Goal: Task Accomplishment & Management: Complete application form

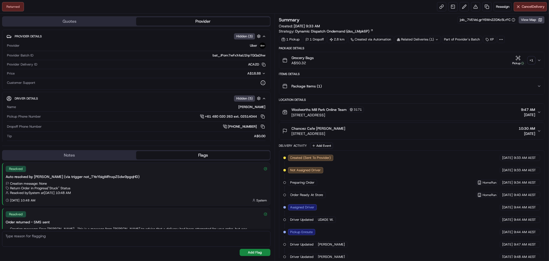
click at [539, 57] on button "Grocery Bags A$50.32 Pickup + 1" at bounding box center [411, 60] width 265 height 16
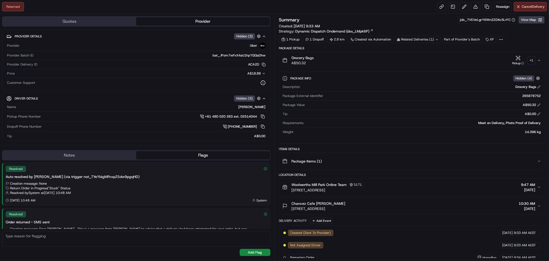
click at [532, 62] on div "+ 1" at bounding box center [531, 60] width 7 height 7
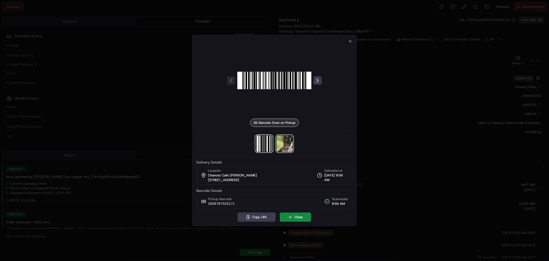
click at [287, 146] on img at bounding box center [285, 143] width 16 height 16
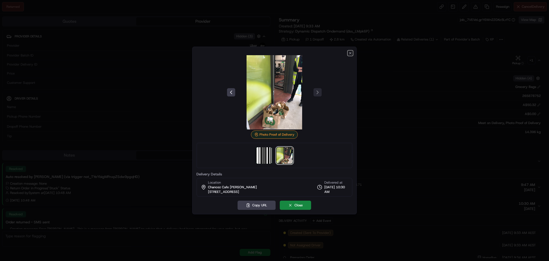
drag, startPoint x: 350, startPoint y: 53, endPoint x: 351, endPoint y: 64, distance: 10.6
click at [351, 53] on icon "button" at bounding box center [350, 53] width 4 height 4
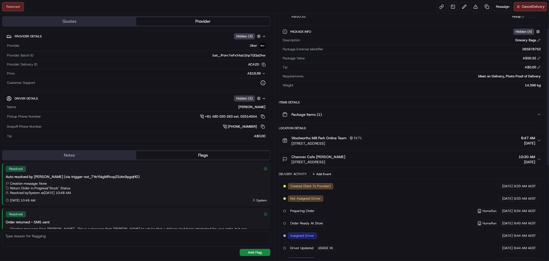
scroll to position [22, 0]
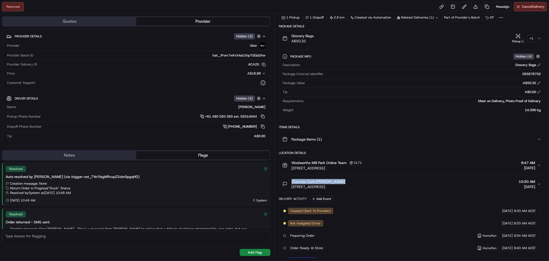
drag, startPoint x: 341, startPoint y: 182, endPoint x: 290, endPoint y: 183, distance: 50.2
click at [290, 183] on div "Chancez Cafe [PERSON_NAME] [STREET_ADDRESS]" at bounding box center [313, 184] width 63 height 10
drag, startPoint x: 294, startPoint y: 182, endPoint x: 405, endPoint y: 184, distance: 110.5
click at [418, 180] on div "Chancez Cafe [PERSON_NAME] [STREET_ADDRESS] 10:30 AM [DATE]" at bounding box center [409, 184] width 255 height 10
drag, startPoint x: 359, startPoint y: 186, endPoint x: 290, endPoint y: 190, distance: 69.1
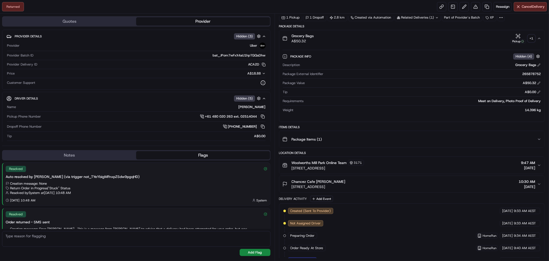
click at [290, 190] on button "Chancez Cafe [PERSON_NAME] [STREET_ADDRESS] 10:30 AM [DATE]" at bounding box center [411, 184] width 265 height 16
copy span "[STREET_ADDRESS]"
click at [487, 6] on link at bounding box center [486, 6] width 9 height 9
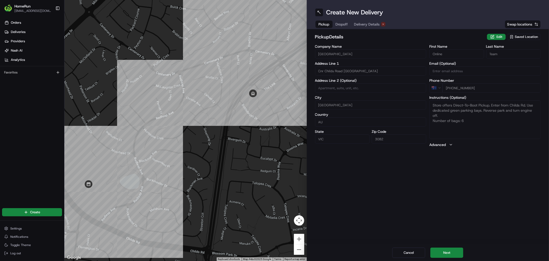
click at [366, 22] on span "Delivery Details" at bounding box center [367, 24] width 26 height 5
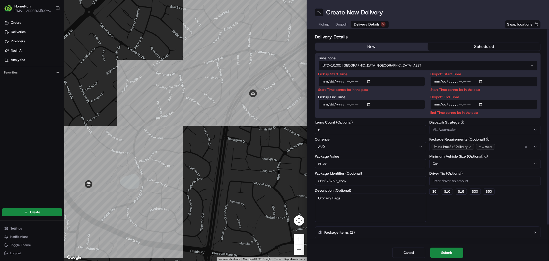
click at [354, 47] on button "now" at bounding box center [371, 47] width 113 height 8
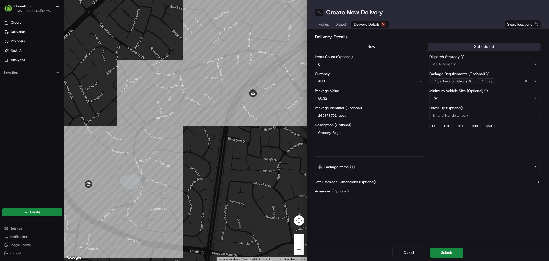
drag, startPoint x: 442, startPoint y: 249, endPoint x: 419, endPoint y: 222, distance: 35.1
click at [442, 247] on div "Cancel Submit" at bounding box center [428, 252] width 243 height 16
click at [359, 140] on textarea "Grocery Bags" at bounding box center [370, 141] width 111 height 29
click at [445, 250] on button "Submit" at bounding box center [446, 252] width 33 height 10
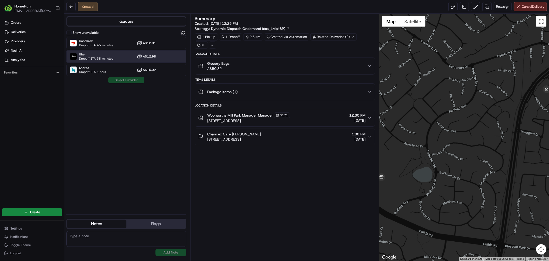
click at [115, 56] on div "Uber Dropoff ETA 38 minutes A$12.98" at bounding box center [126, 56] width 120 height 12
click at [125, 80] on button "Assign Provider" at bounding box center [126, 80] width 37 height 6
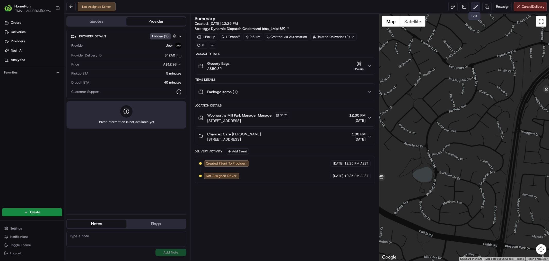
click at [477, 8] on button at bounding box center [475, 6] width 9 height 9
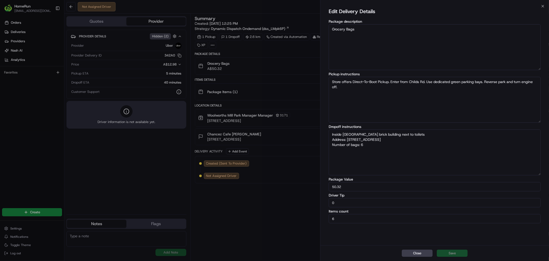
click at [398, 153] on textarea "Inside [GEOGRAPHIC_DATA] brick building next to toilets Address: [STREET_ADDRES…" at bounding box center [435, 152] width 212 height 46
click at [350, 154] on textarea "Inside [GEOGRAPHIC_DATA] brick building next to toilets Address: [STREET_ADDRES…" at bounding box center [435, 152] width 212 height 46
click at [388, 166] on textarea "Inside [GEOGRAPHIC_DATA] brick building next to toilets Address: [STREET_ADDRES…" at bounding box center [435, 152] width 212 height 46
type textarea "Inside [GEOGRAPHIC_DATA] brick building next to toilets Address: [STREET_ADDRES…"
click at [451, 253] on button "Save" at bounding box center [452, 252] width 31 height 7
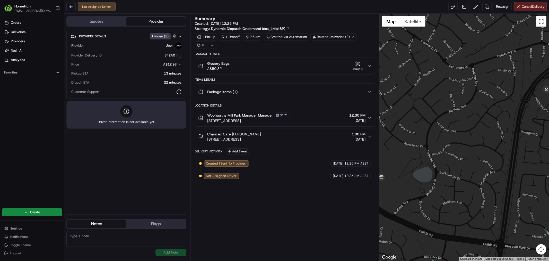
drag, startPoint x: 280, startPoint y: 138, endPoint x: 207, endPoint y: 139, distance: 73.1
click at [207, 139] on div "Chancez Cafe [PERSON_NAME] [STREET_ADDRESS]" at bounding box center [229, 136] width 63 height 10
copy span "[STREET_ADDRESS]"
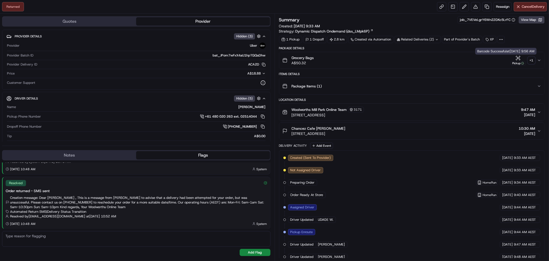
click at [538, 60] on icon "button" at bounding box center [539, 60] width 2 height 1
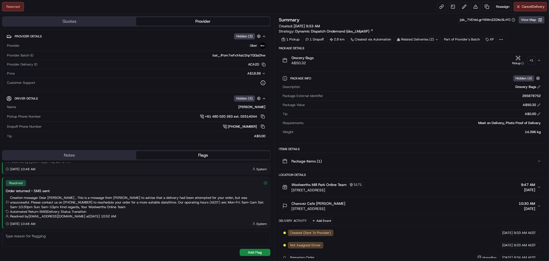
click at [532, 63] on div "+ 1" at bounding box center [531, 60] width 7 height 7
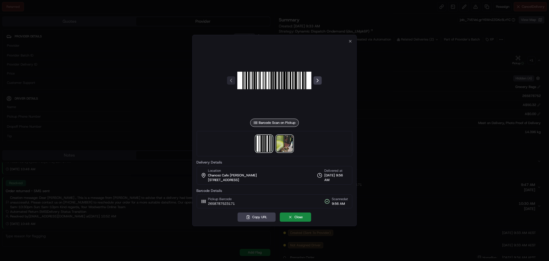
click at [281, 149] on img at bounding box center [285, 143] width 16 height 16
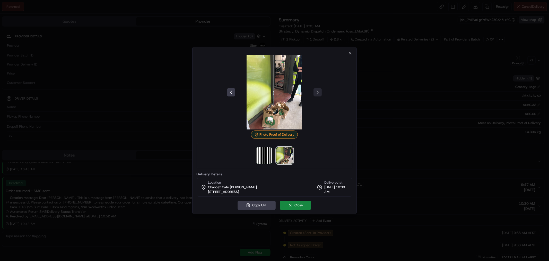
click at [348, 52] on div "Photo Proof of Delivery Delivery Details Location Chancez Cafe Leigh Morante 39…" at bounding box center [275, 123] width 156 height 145
click at [349, 51] on icon "button" at bounding box center [350, 53] width 4 height 4
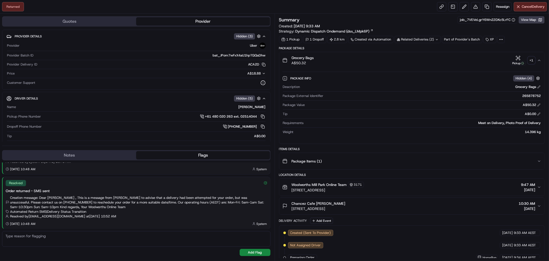
click at [103, 21] on button "Quotes" at bounding box center [70, 21] width 134 height 8
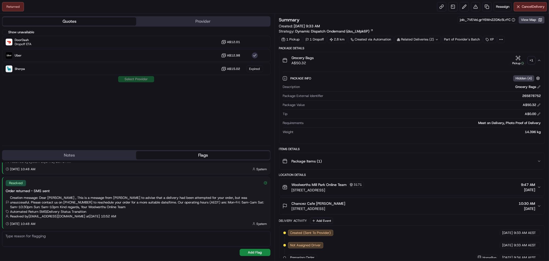
click at [165, 20] on button "Provider" at bounding box center [203, 21] width 134 height 8
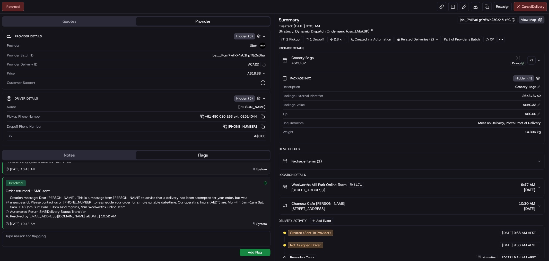
click at [530, 21] on button "View Map" at bounding box center [532, 19] width 26 height 7
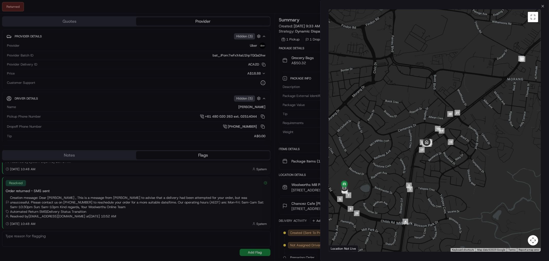
drag, startPoint x: 492, startPoint y: 131, endPoint x: 408, endPoint y: 152, distance: 87.5
click at [408, 152] on div at bounding box center [435, 130] width 212 height 242
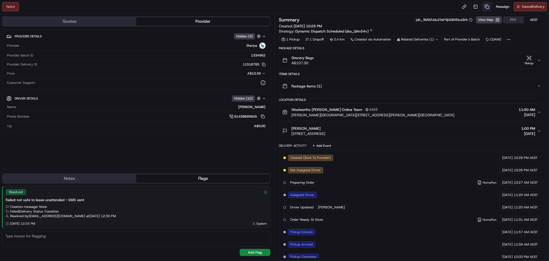
click at [485, 4] on link at bounding box center [486, 6] width 9 height 9
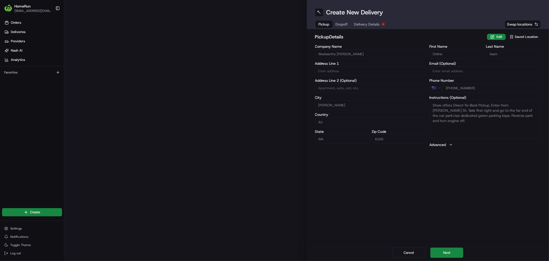
type input "Victoria Park Central, 366 Albany Highway"
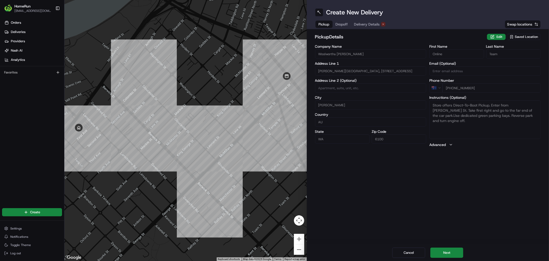
click at [372, 27] on span "Delivery Details" at bounding box center [367, 24] width 26 height 5
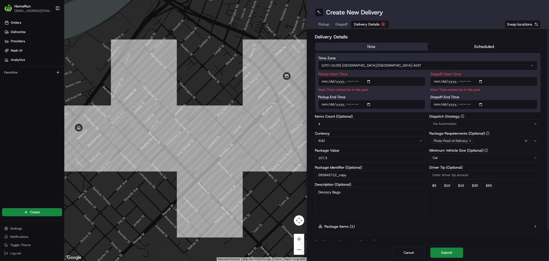
click at [352, 47] on button "now" at bounding box center [371, 47] width 113 height 8
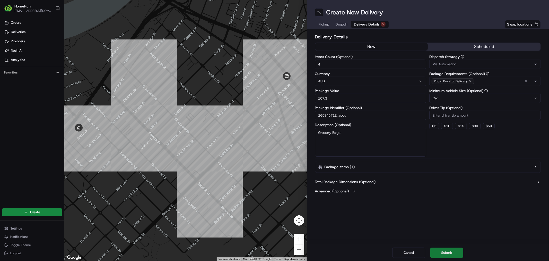
click at [447, 257] on button "Submit" at bounding box center [446, 252] width 33 height 10
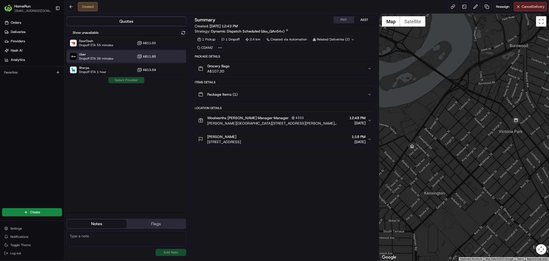
click at [90, 57] on span "Dropoff ETA 36 minutes" at bounding box center [96, 58] width 34 height 4
click at [131, 80] on button "Assign Provider" at bounding box center [126, 80] width 37 height 6
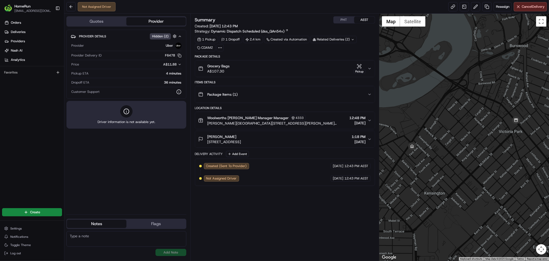
click at [146, 169] on div "Provider Details Hidden ( 2 ) Provider Uber Provider Delivery ID F6478 Copy del…" at bounding box center [126, 120] width 120 height 180
